Goal: Information Seeking & Learning: Learn about a topic

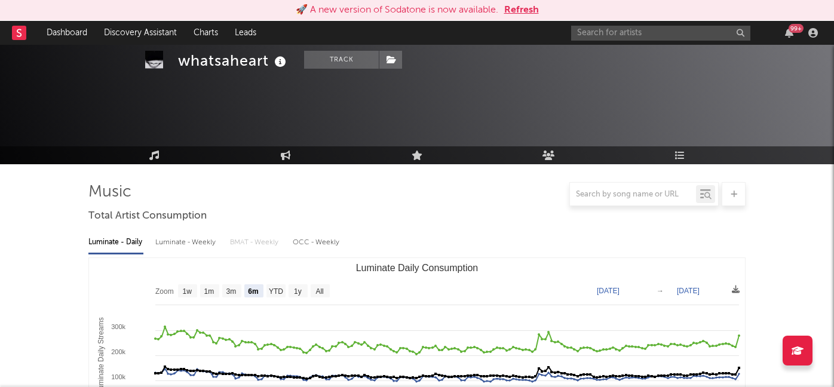
select select "6m"
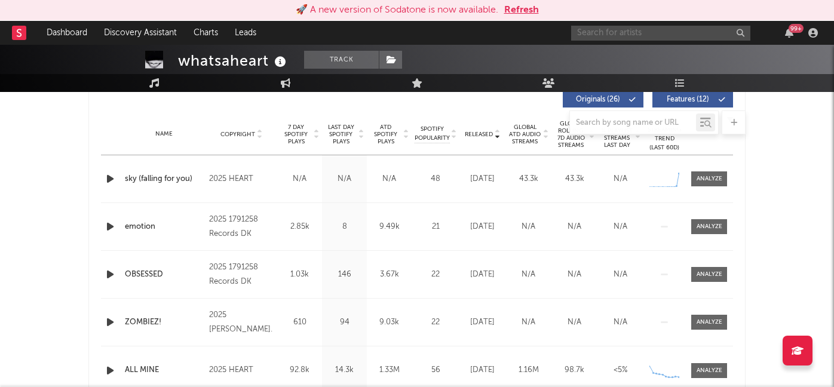
click at [607, 27] on input "text" at bounding box center [660, 33] width 179 height 15
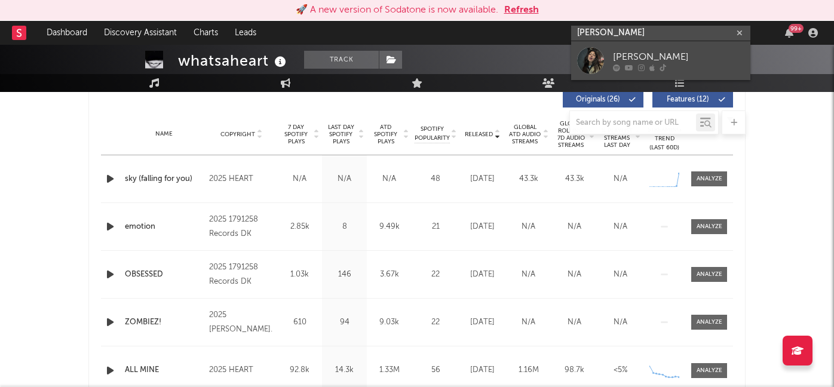
type input "[PERSON_NAME]"
click at [648, 68] on div at bounding box center [678, 67] width 131 height 7
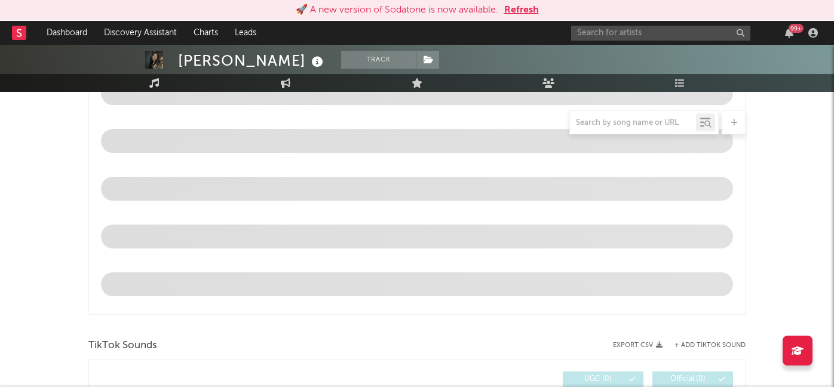
select select "6m"
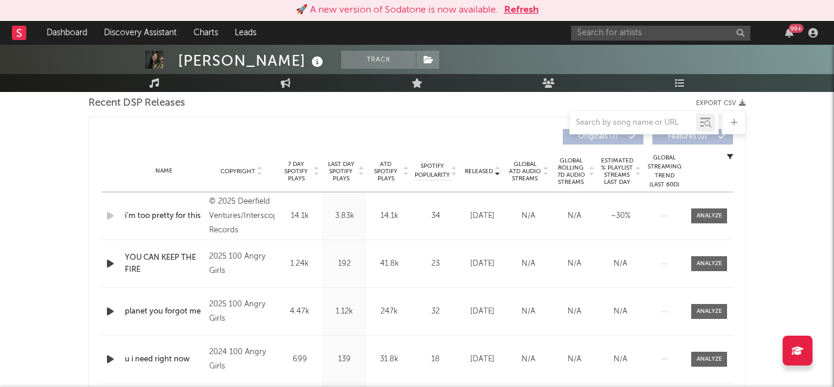
scroll to position [427, 0]
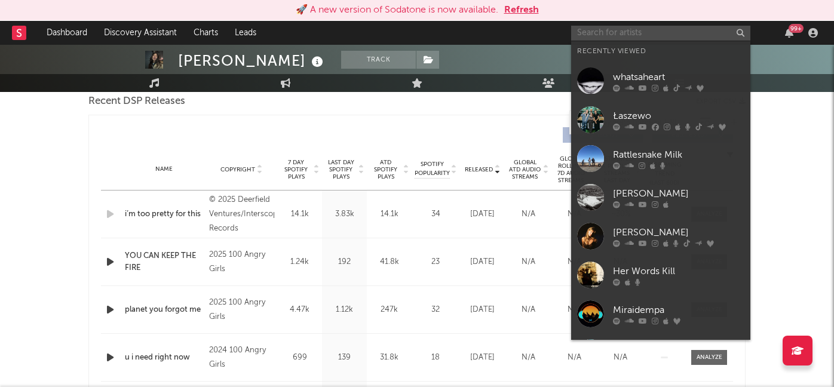
click at [611, 32] on input "text" at bounding box center [660, 33] width 179 height 15
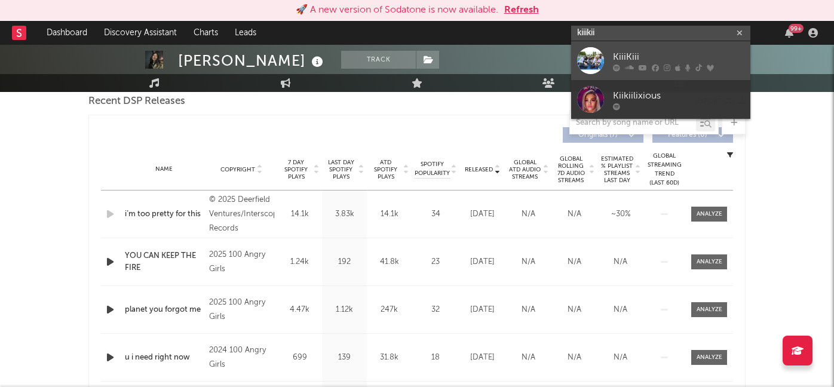
type input "kiiikii"
click at [620, 53] on div "KiiiKiii" at bounding box center [678, 57] width 131 height 14
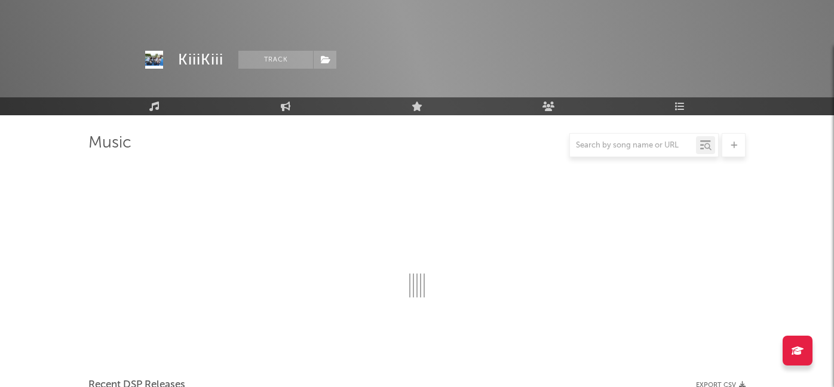
scroll to position [427, 0]
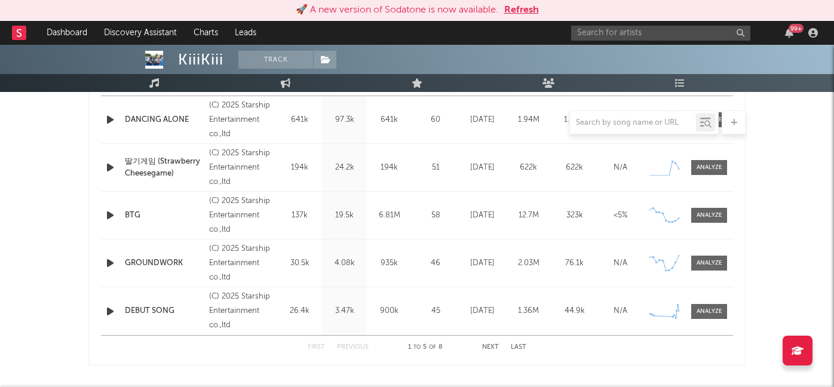
select select "6m"
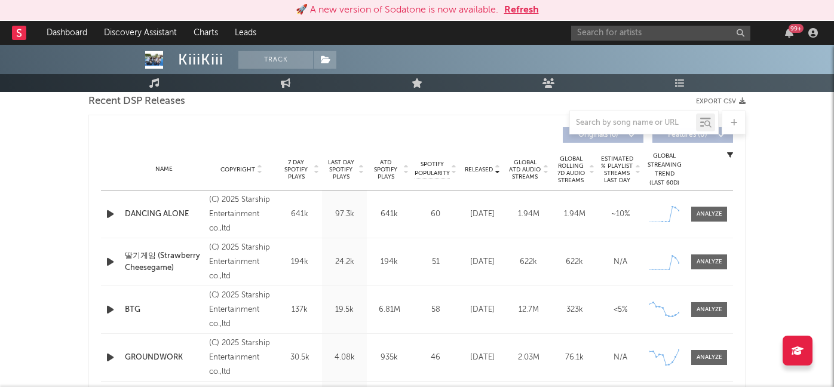
scroll to position [406, 0]
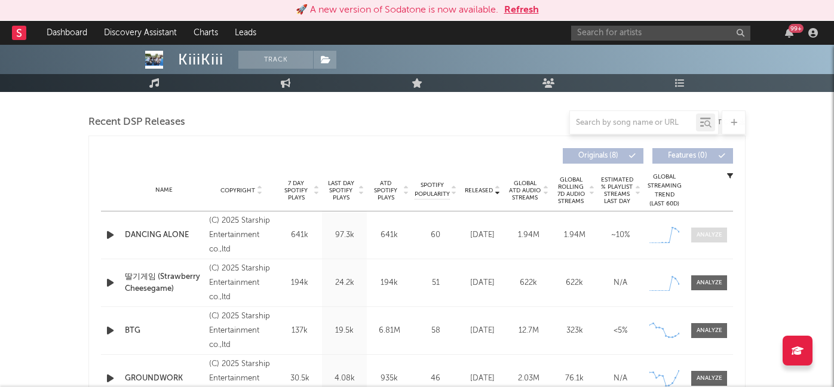
click at [711, 238] on div at bounding box center [710, 235] width 26 height 9
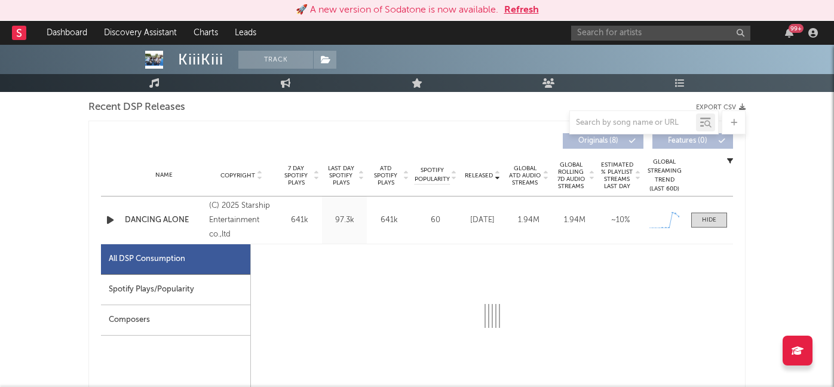
select select "1w"
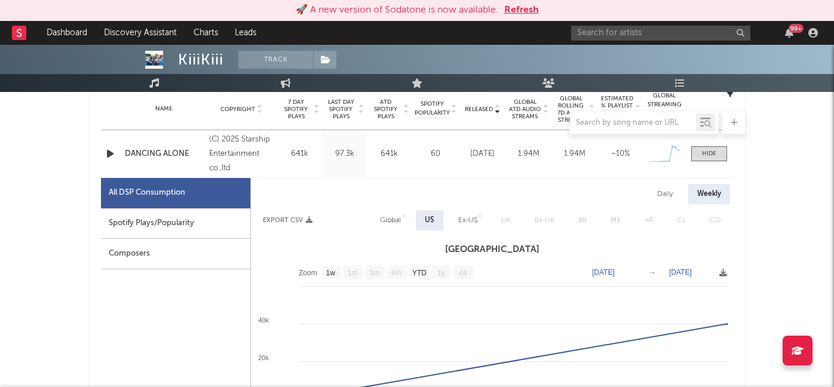
scroll to position [505, 0]
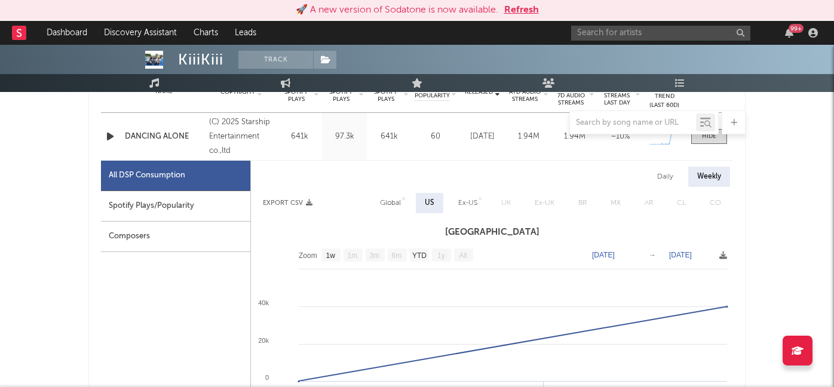
click at [400, 207] on div "Global" at bounding box center [390, 203] width 21 height 14
select select "1w"
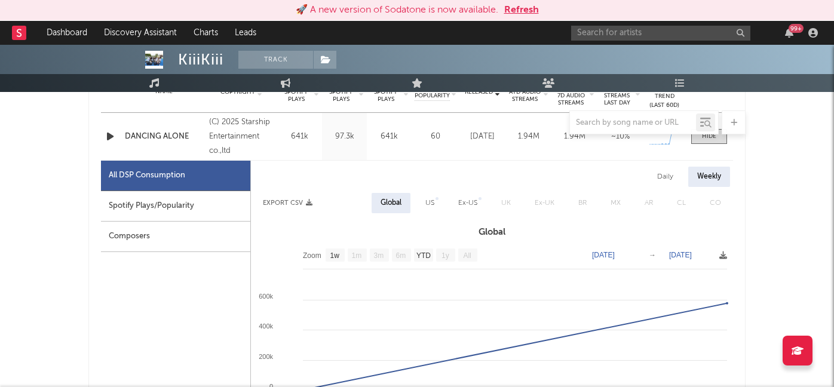
click at [427, 199] on div "US" at bounding box center [429, 203] width 9 height 14
select select "1w"
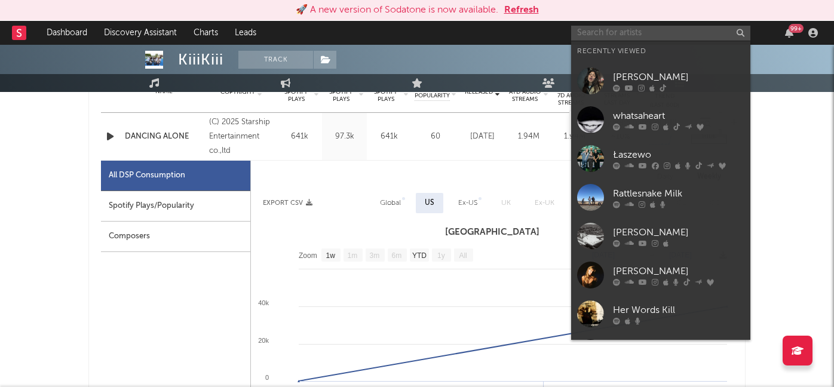
click at [601, 32] on input "text" at bounding box center [660, 33] width 179 height 15
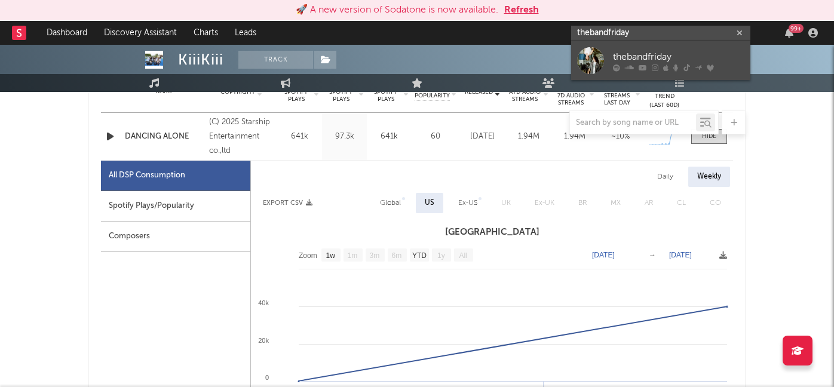
type input "thebandfriday"
click at [612, 61] on link "thebandfriday" at bounding box center [660, 60] width 179 height 39
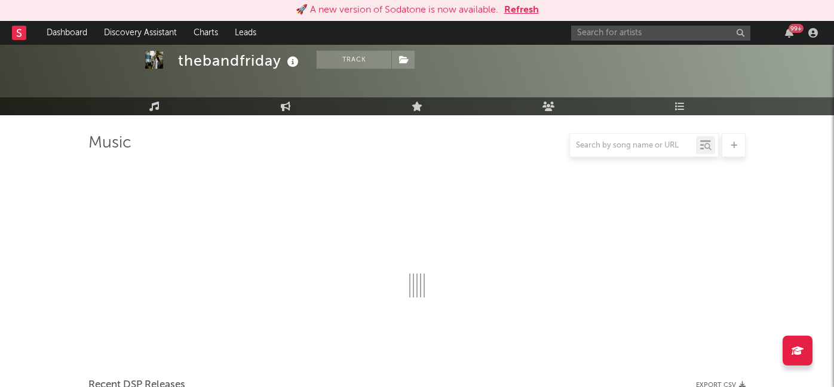
scroll to position [505, 0]
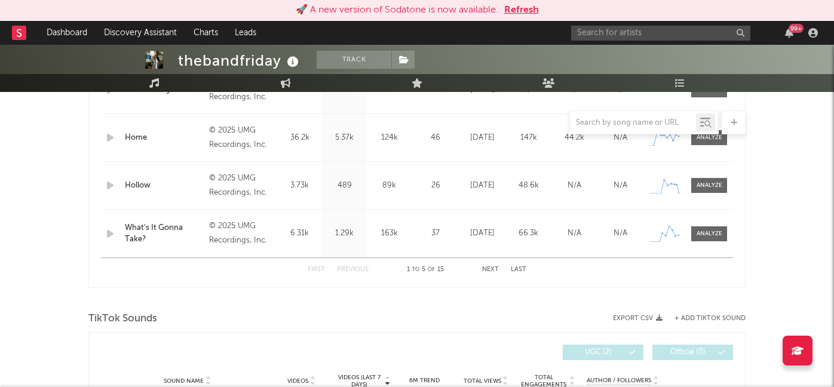
select select "6m"
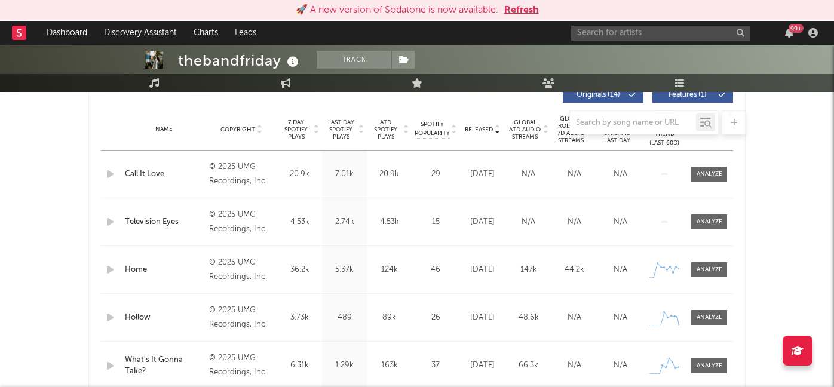
scroll to position [439, 0]
